Goal: Find contact information: Find contact information

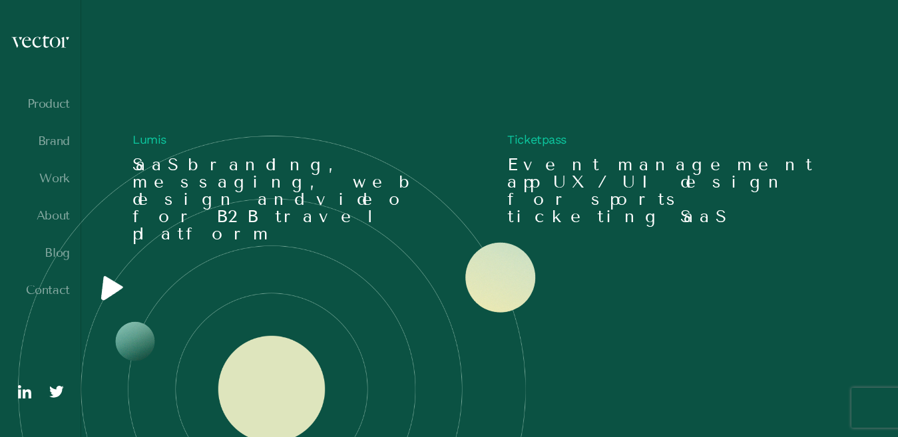
scroll to position [1220, 0]
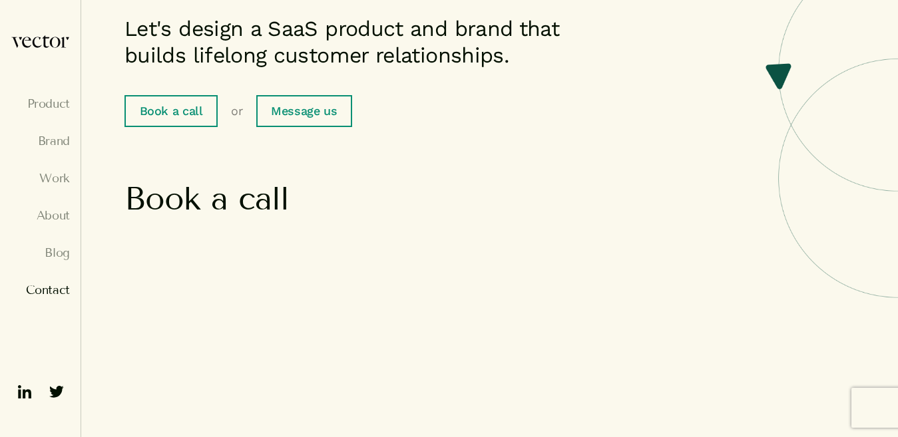
scroll to position [200, 0]
click at [52, 286] on link "Contact" at bounding box center [40, 290] width 59 height 13
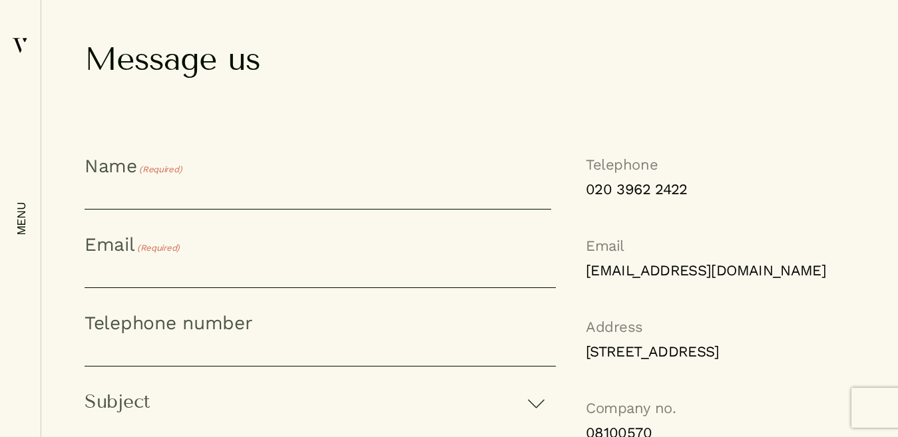
scroll to position [866, 0]
